Goal: Transaction & Acquisition: Purchase product/service

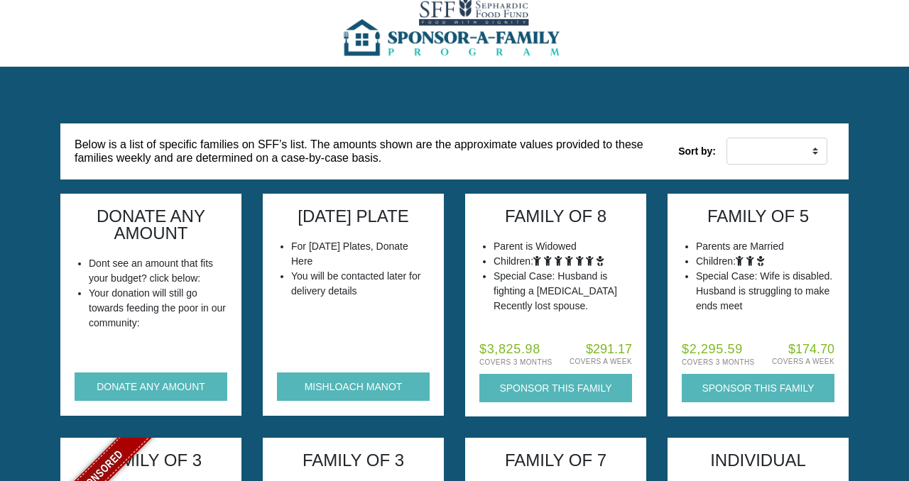
scroll to position [33, 0]
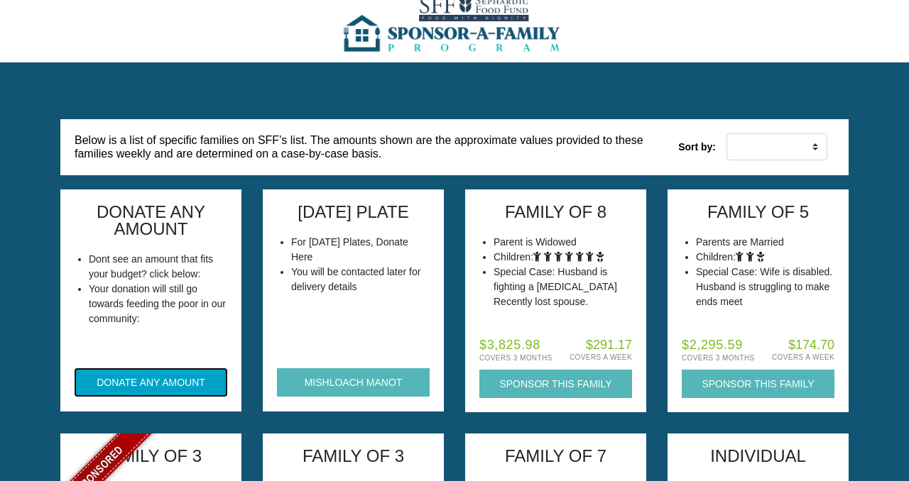
click at [154, 381] on button "DONATE ANY AMOUNT" at bounding box center [151, 383] width 153 height 28
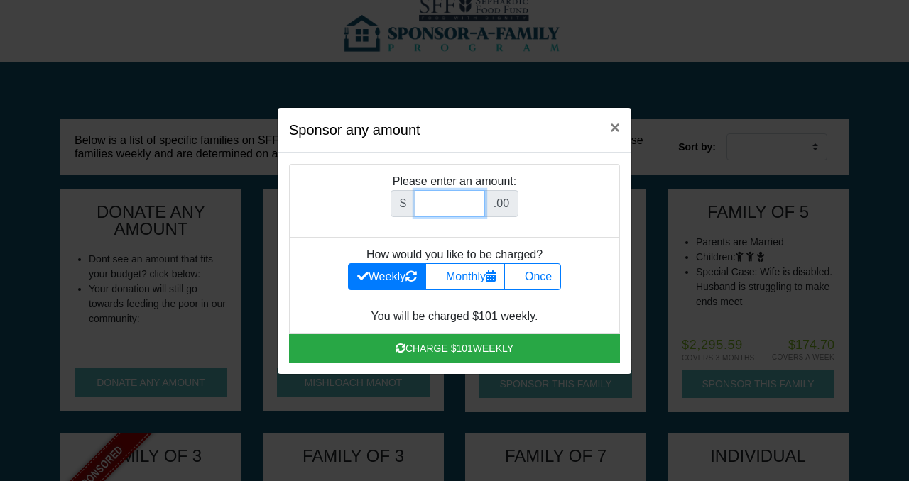
click at [450, 190] on input "Amount (to the nearest dollar)" at bounding box center [450, 203] width 70 height 27
type input "200"
click at [535, 280] on label "Once" at bounding box center [532, 276] width 57 height 27
click at [523, 278] on input "Once" at bounding box center [517, 272] width 9 height 9
radio input "true"
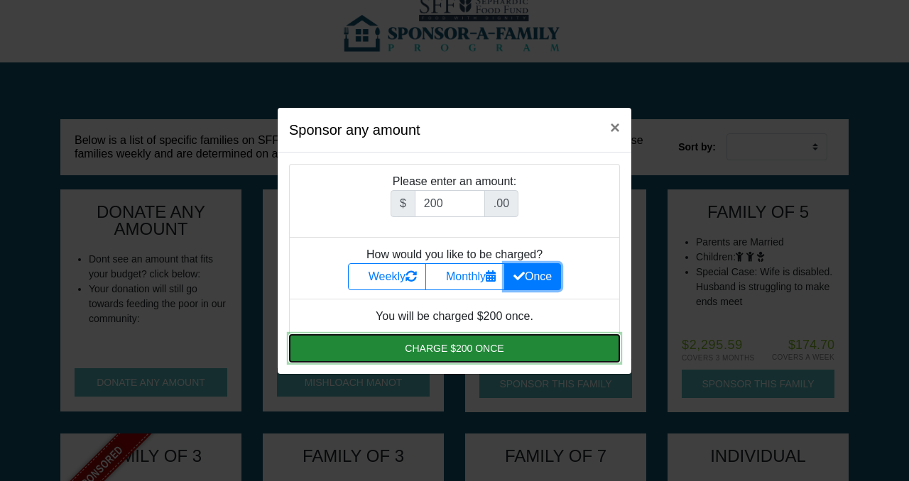
click at [523, 349] on button "Charge $200 once" at bounding box center [454, 348] width 331 height 28
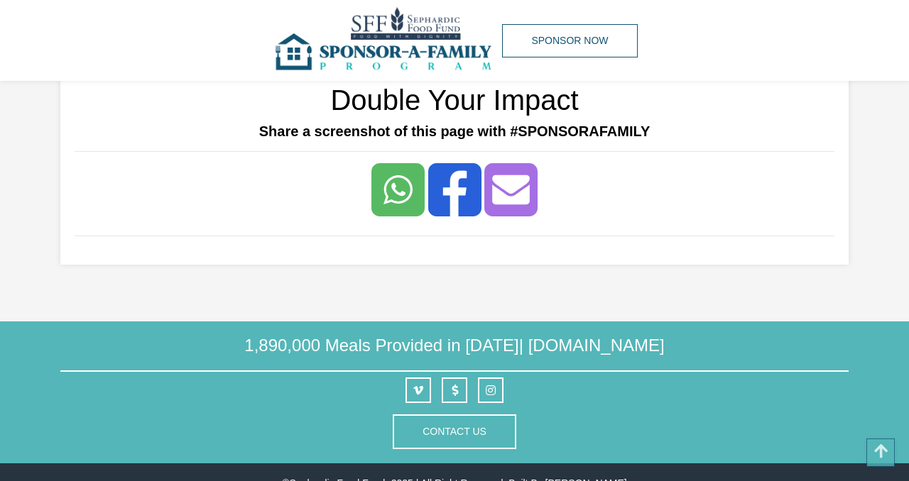
scroll to position [354, 0]
